Goal: Navigation & Orientation: Find specific page/section

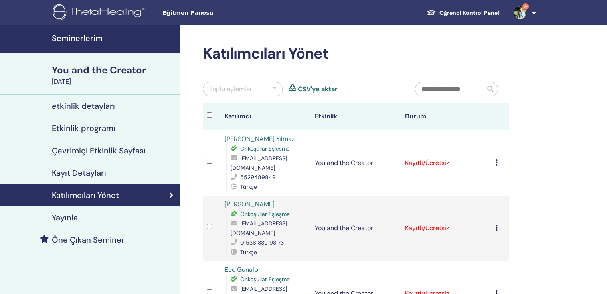
click at [113, 12] on img at bounding box center [100, 13] width 95 height 18
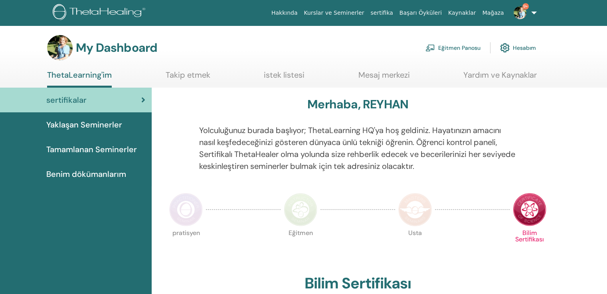
click at [460, 45] on link "Eğitmen Panosu" at bounding box center [452, 48] width 55 height 18
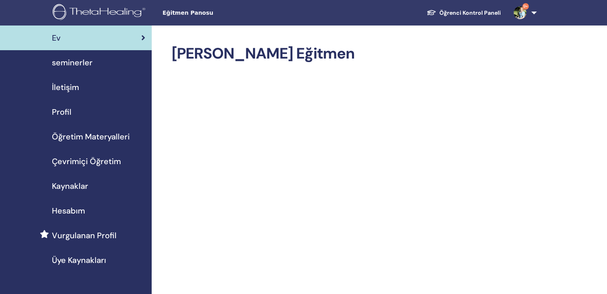
click at [75, 58] on span "seminerler" at bounding box center [72, 63] width 41 height 12
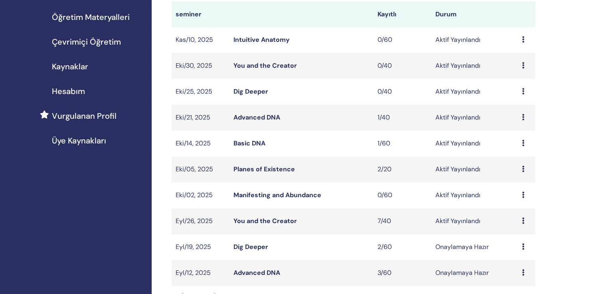
scroll to position [160, 0]
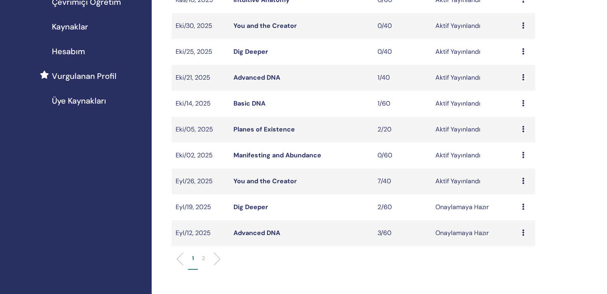
click at [260, 177] on link "You and the Creator" at bounding box center [264, 181] width 63 height 8
